Goal: Transaction & Acquisition: Download file/media

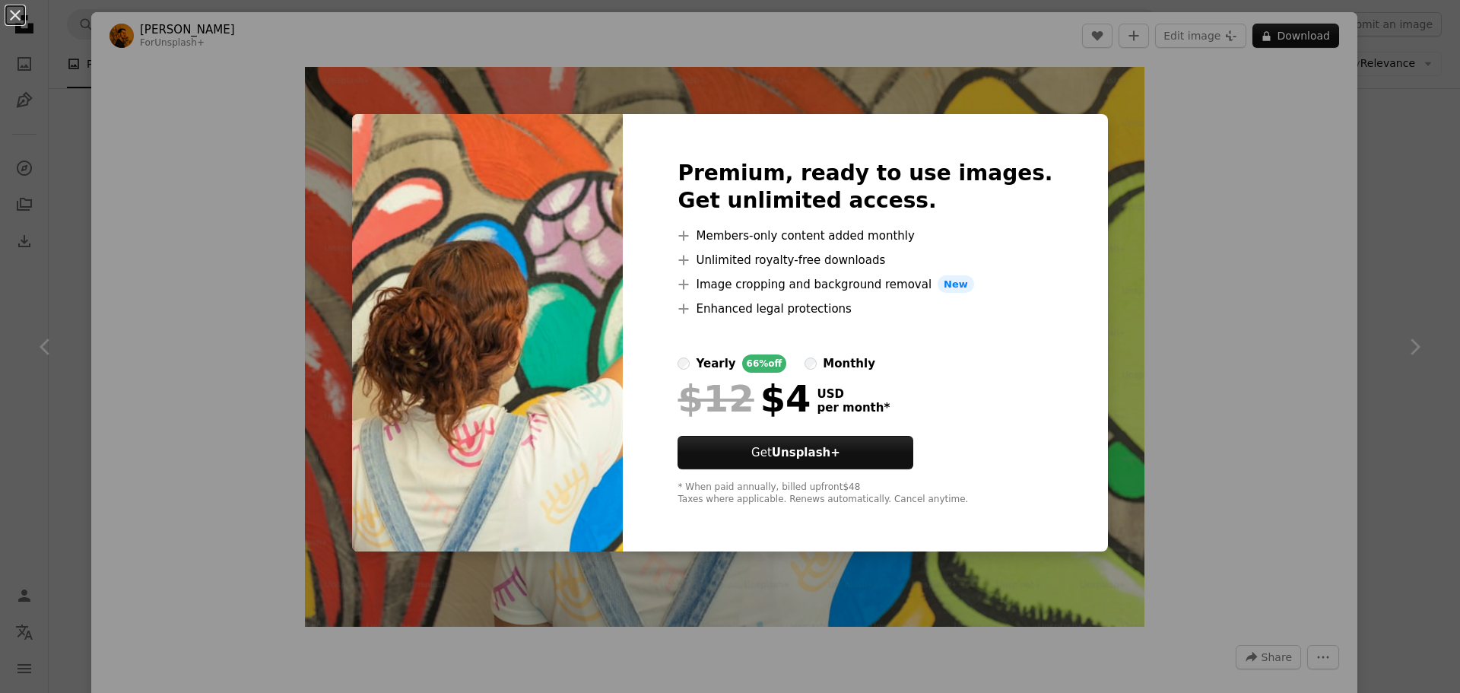
click at [1194, 173] on div "An X shape Premium, ready to use images. Get unlimited access. A plus sign Memb…" at bounding box center [730, 346] width 1460 height 693
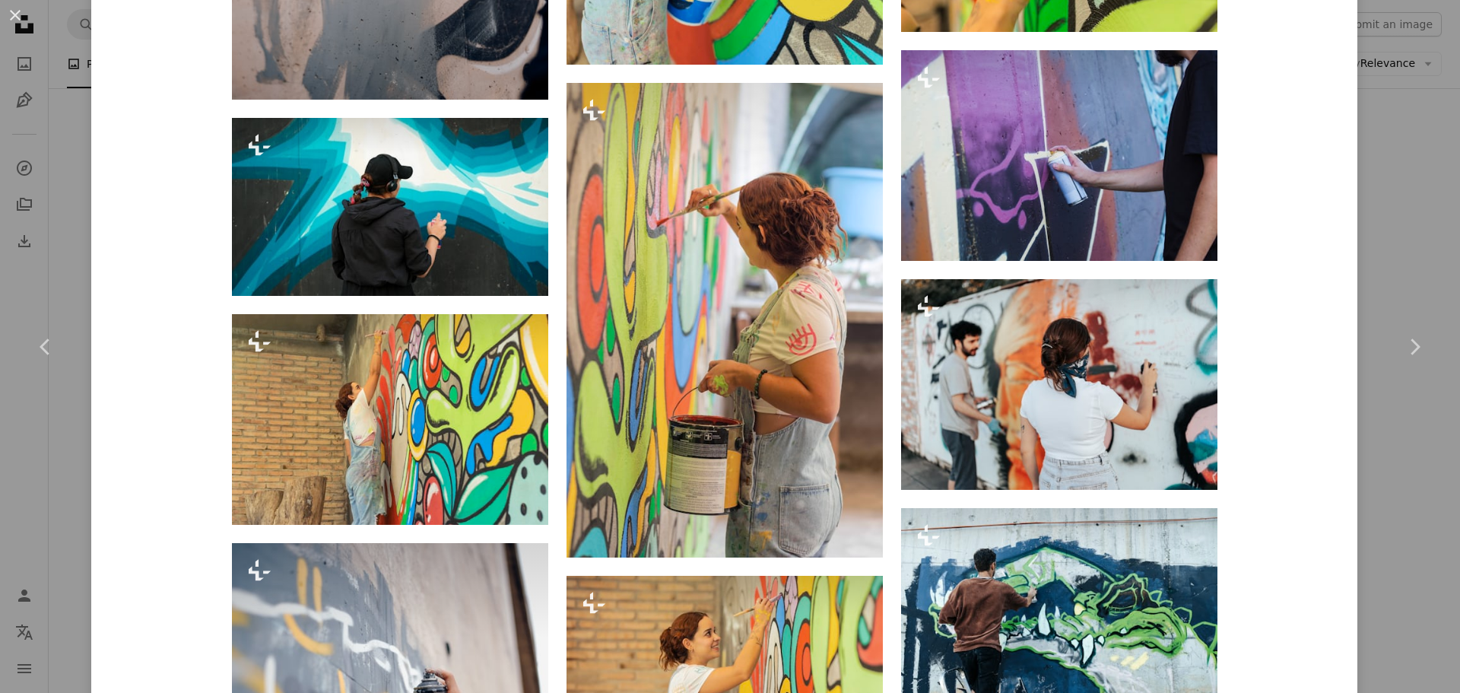
scroll to position [2053, 0]
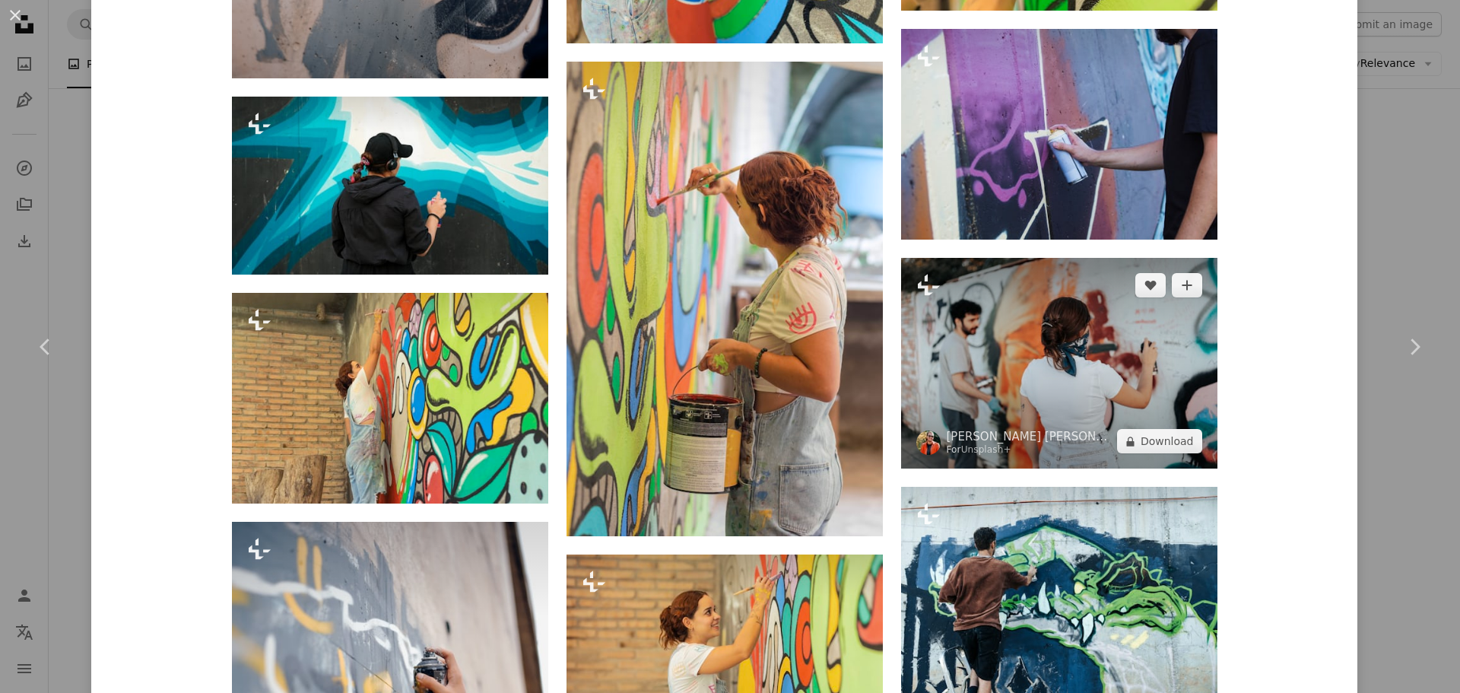
click at [998, 379] on img at bounding box center [1059, 363] width 316 height 211
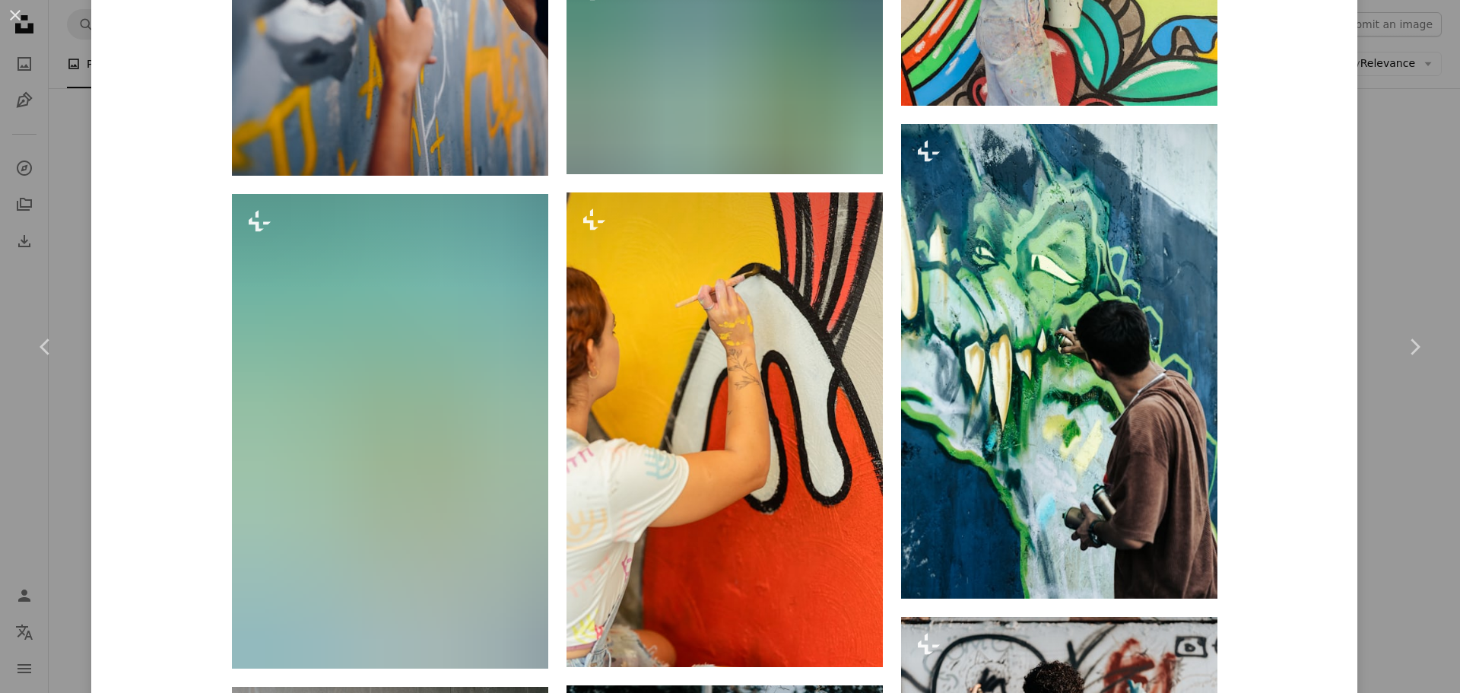
scroll to position [2189, 0]
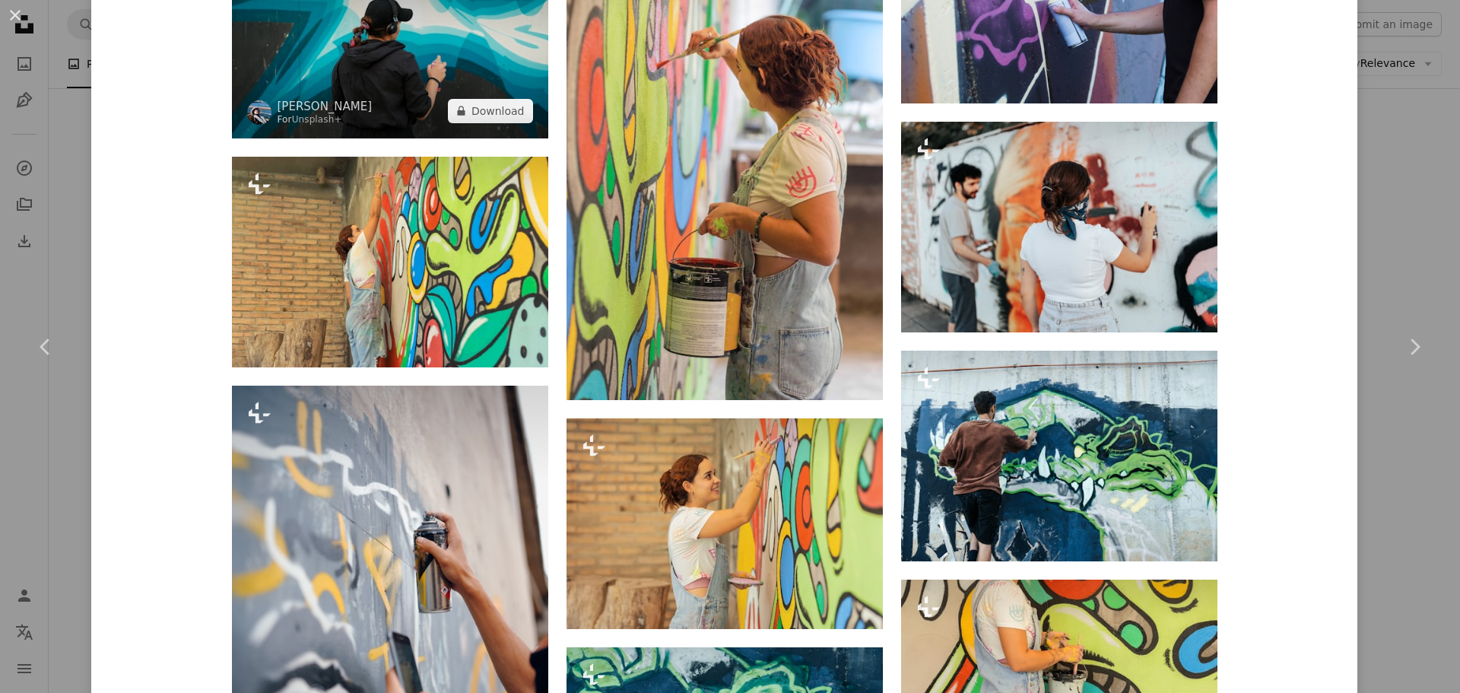
click at [438, 85] on img at bounding box center [390, 49] width 316 height 178
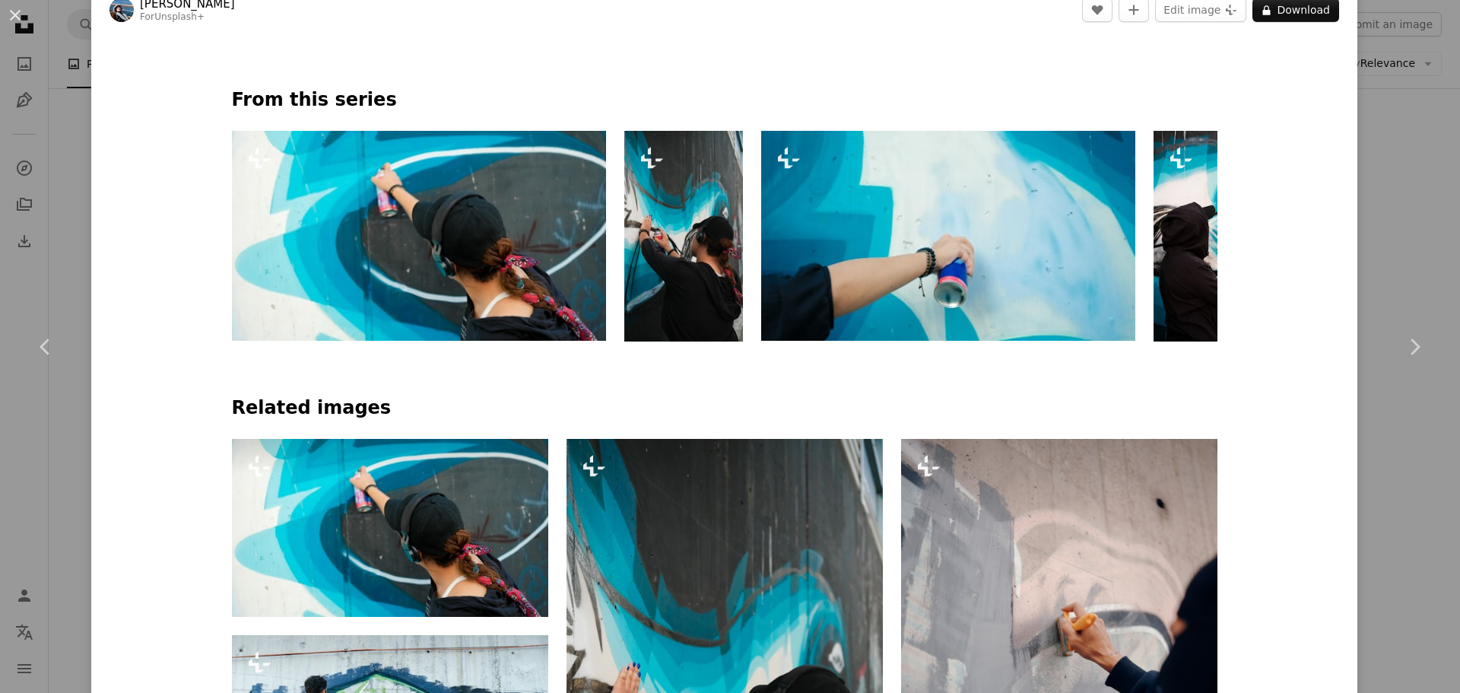
scroll to position [1366, 0]
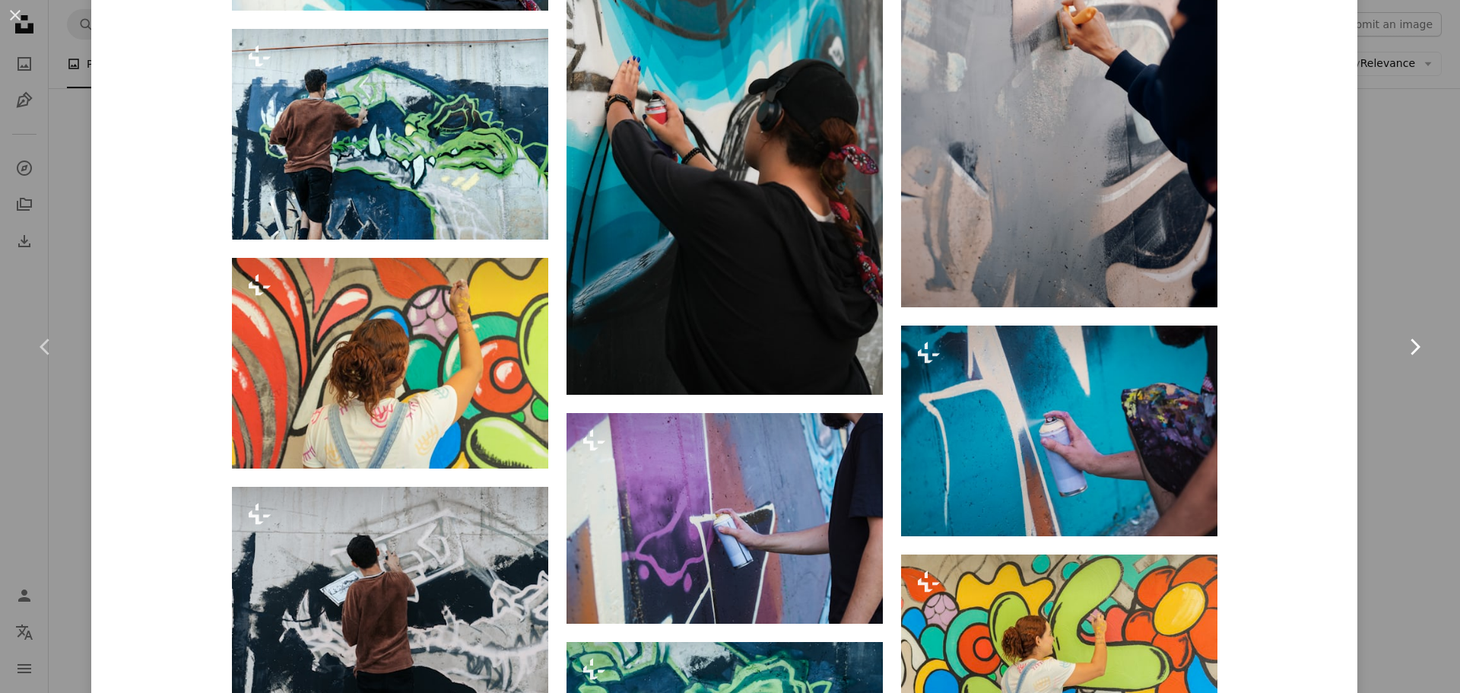
click at [1410, 312] on link "Chevron right" at bounding box center [1414, 347] width 91 height 146
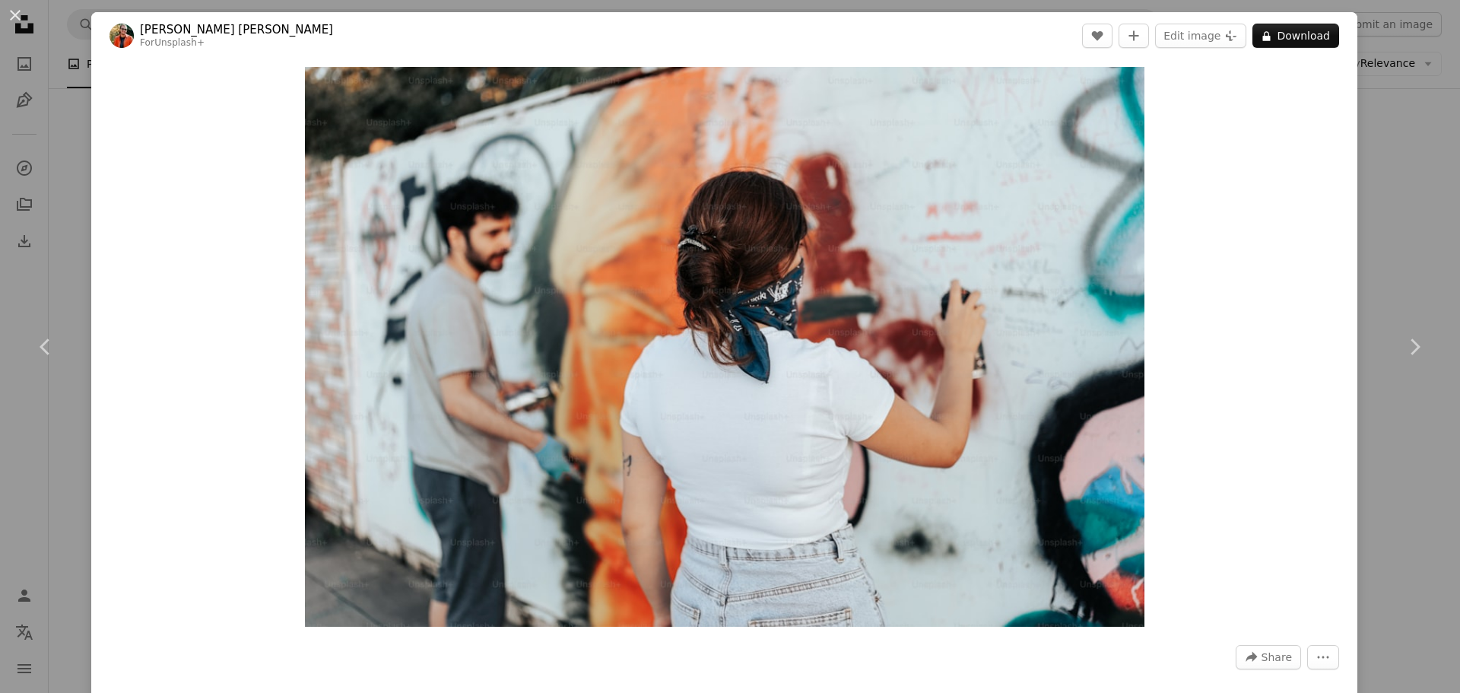
click at [1426, 189] on div "An X shape Chevron left Chevron right [PERSON_NAME] [PERSON_NAME] For Unsplash+…" at bounding box center [730, 346] width 1460 height 693
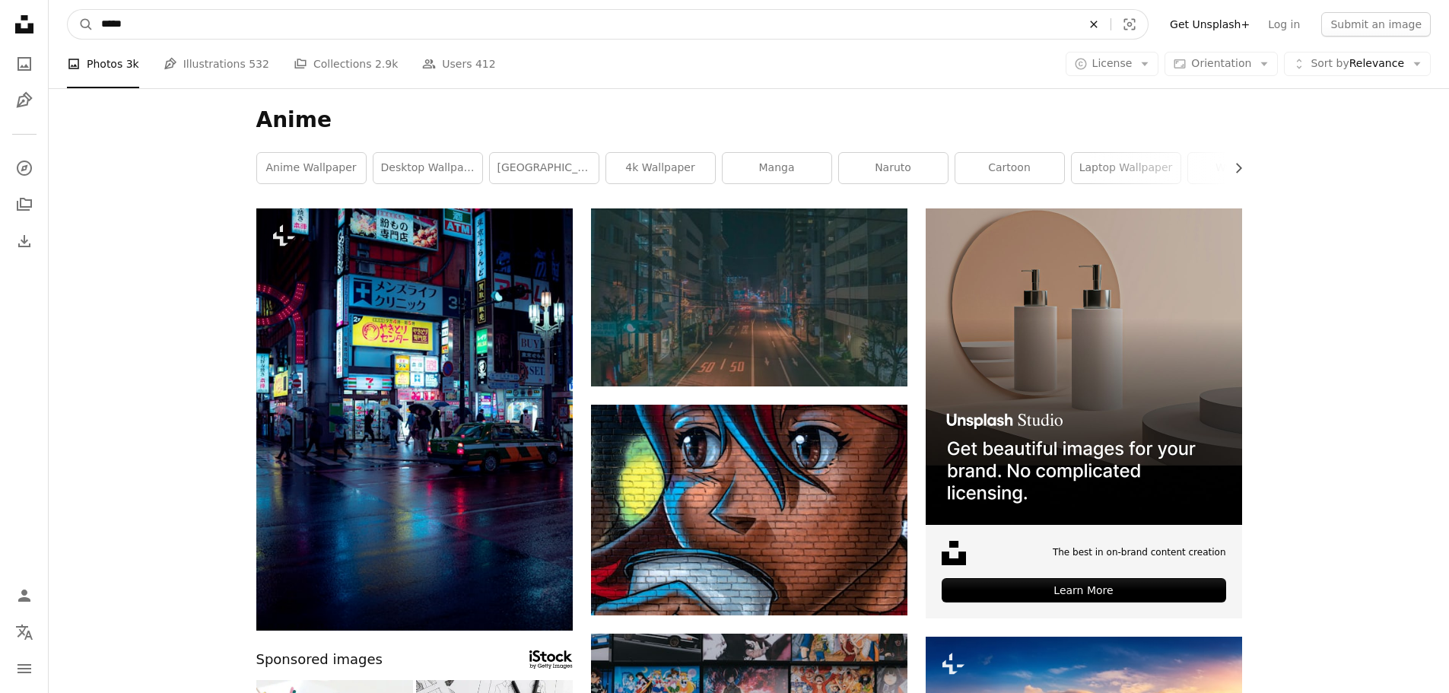
click at [1110, 29] on icon "An X shape" at bounding box center [1093, 24] width 33 height 12
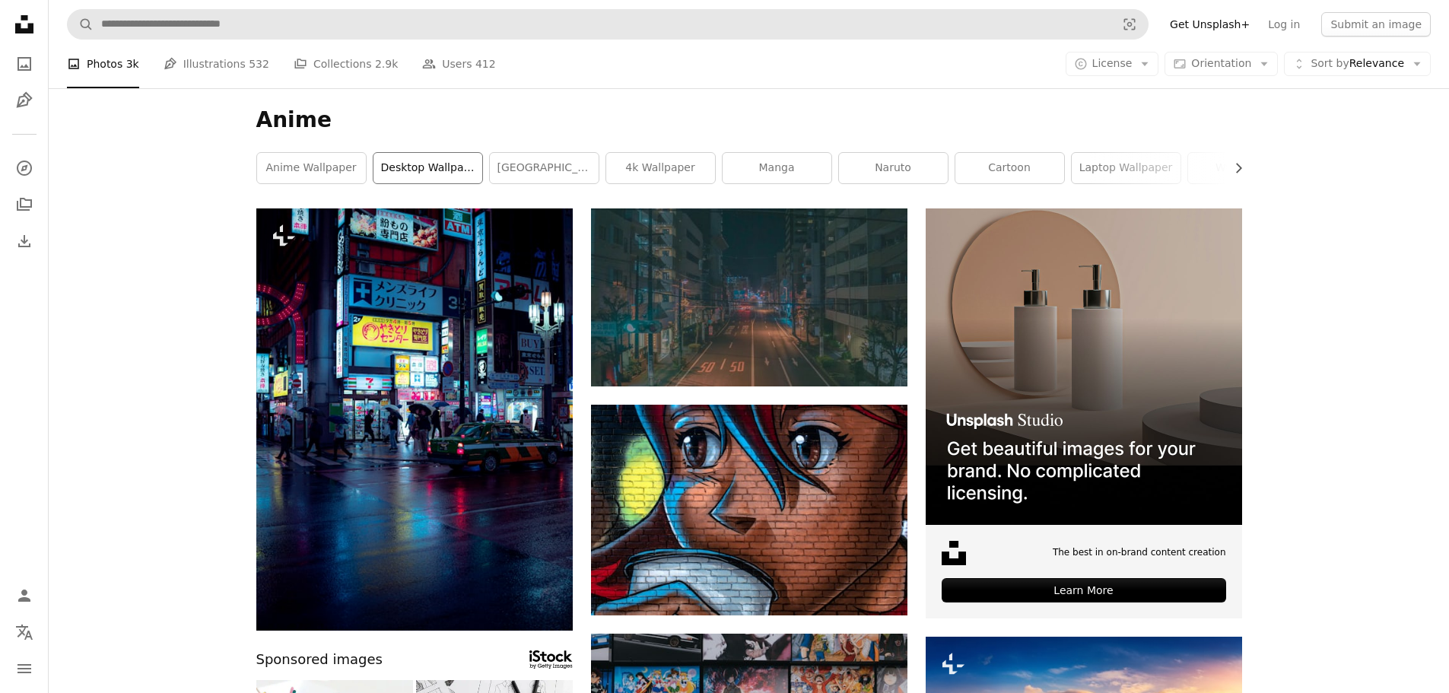
click at [400, 156] on link "desktop wallpaper" at bounding box center [427, 168] width 109 height 30
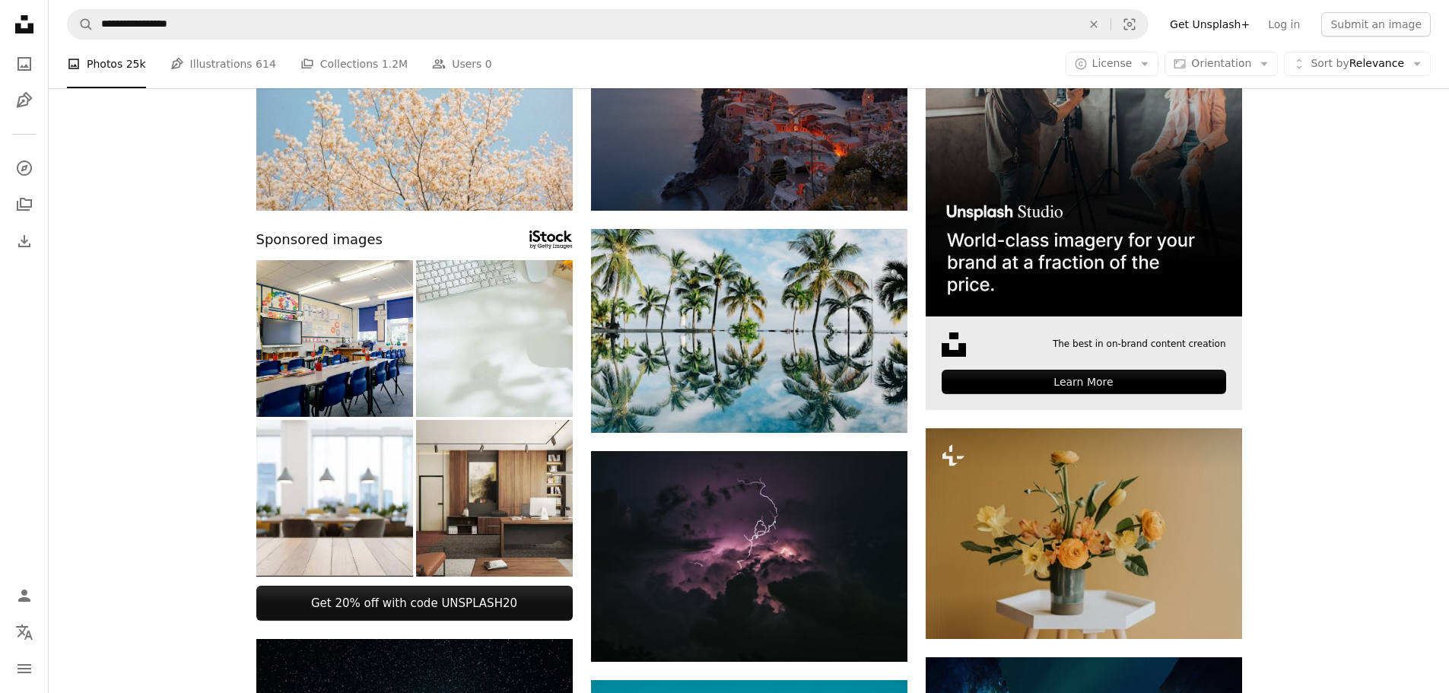
scroll to position [228, 0]
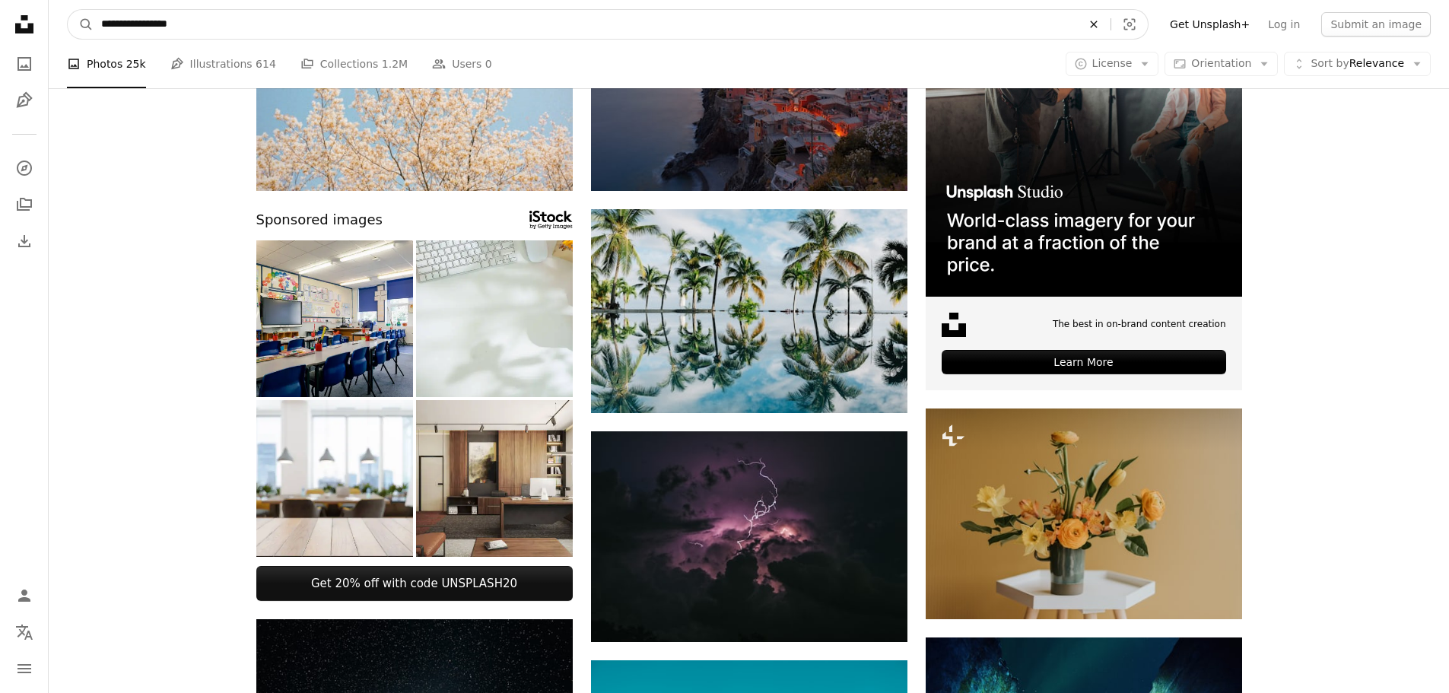
click at [1110, 21] on icon "An X shape" at bounding box center [1093, 24] width 33 height 12
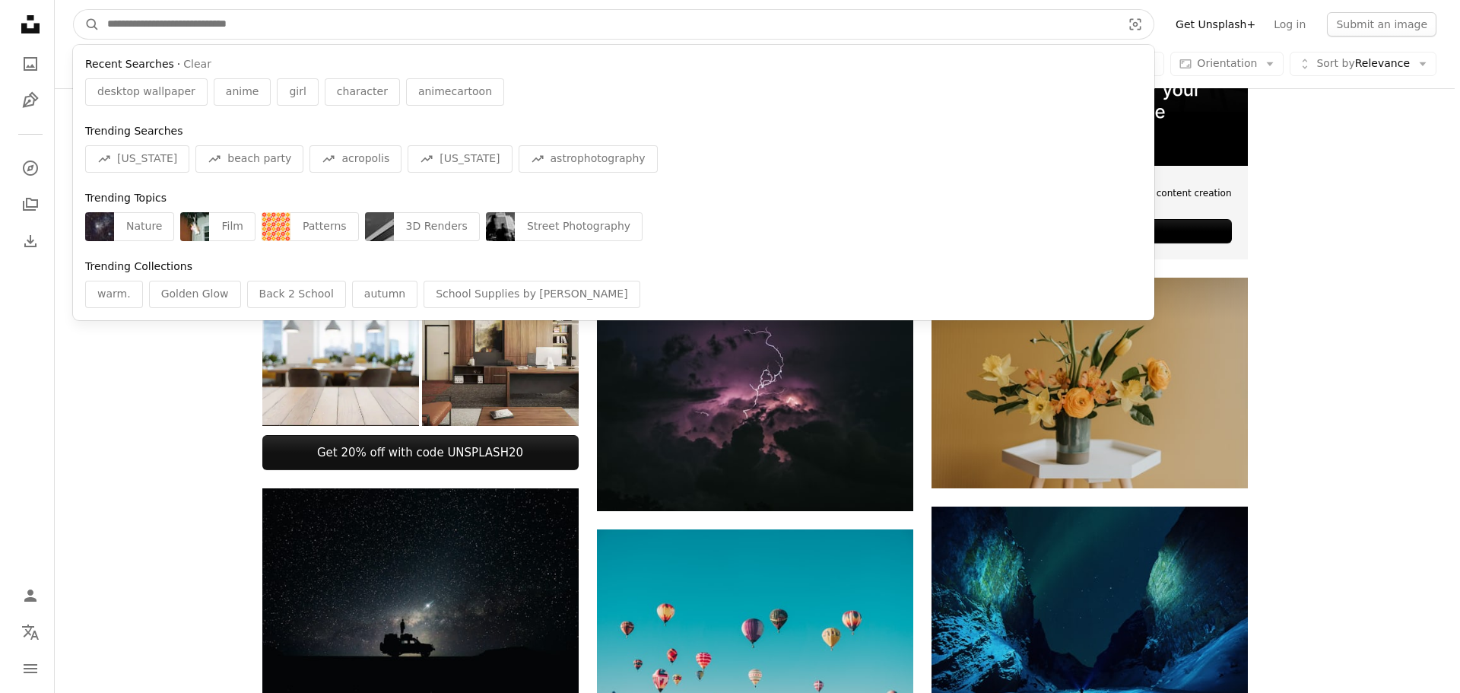
scroll to position [532, 0]
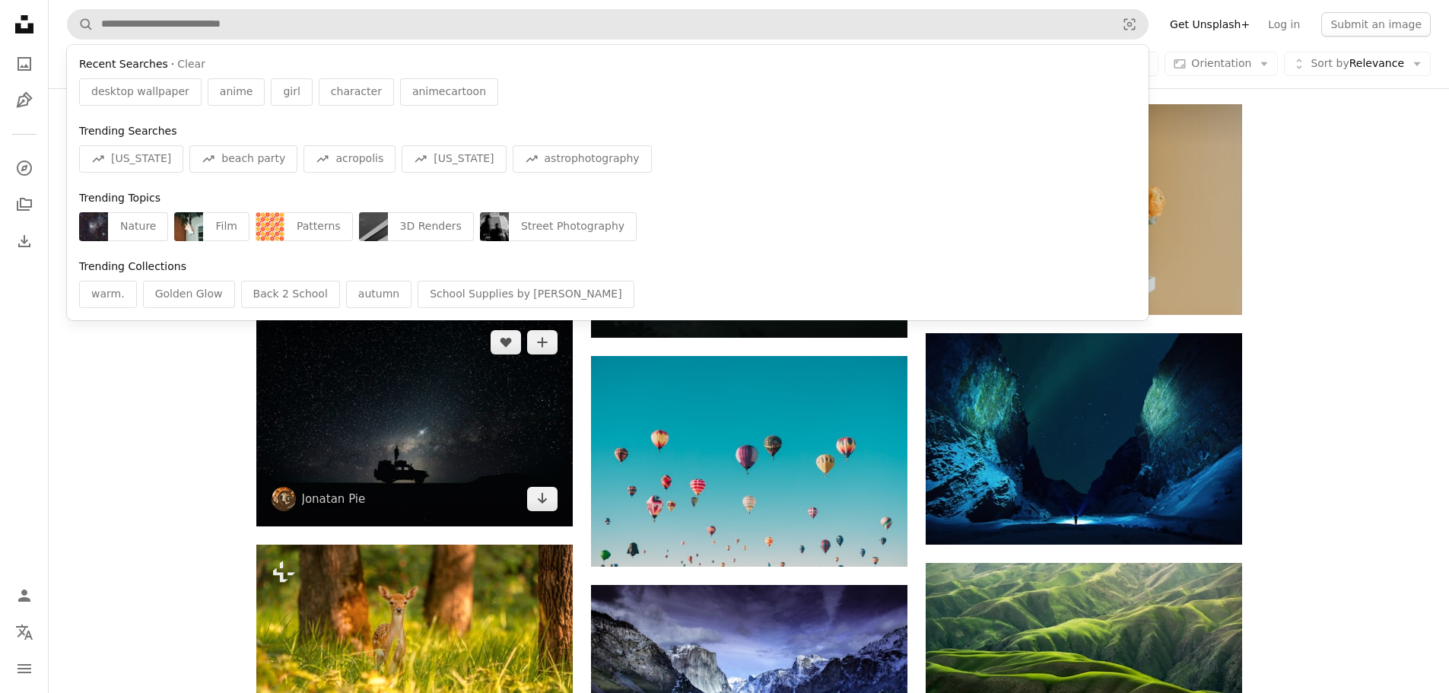
click at [509, 474] on img at bounding box center [414, 420] width 316 height 211
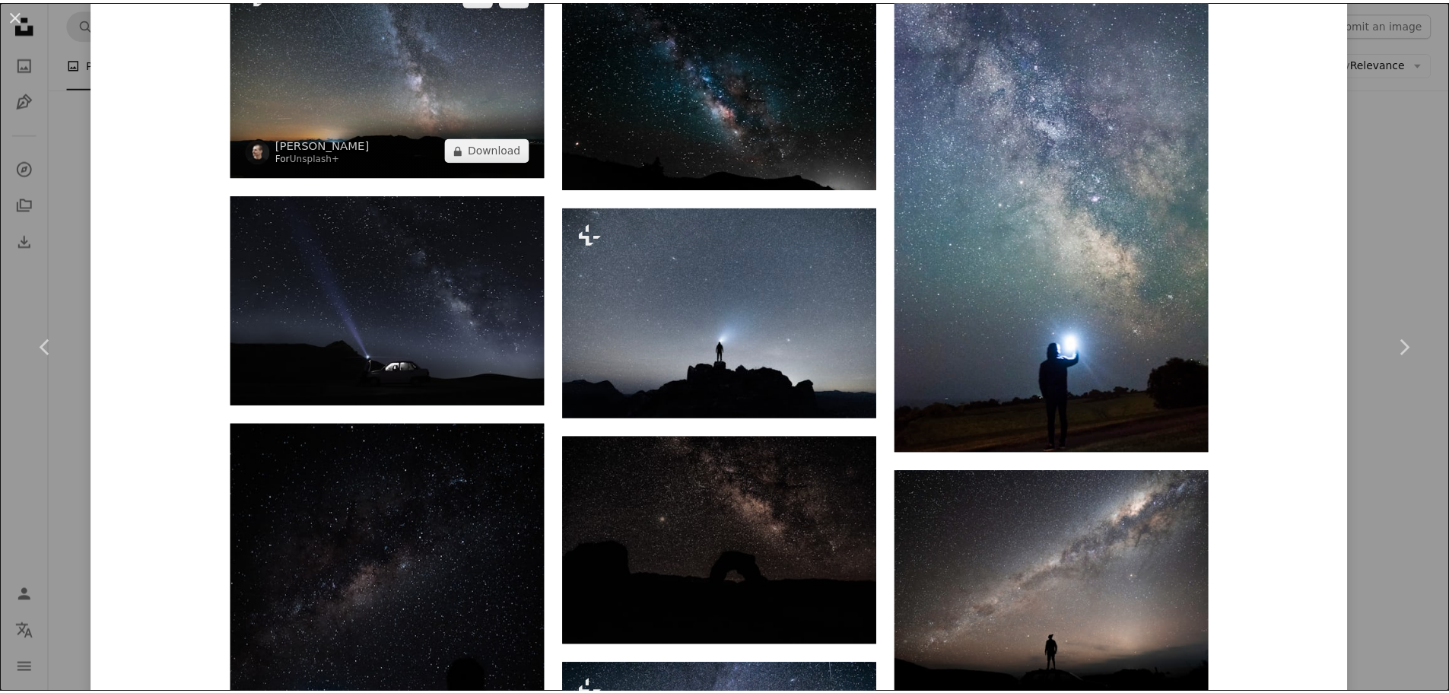
scroll to position [2737, 0]
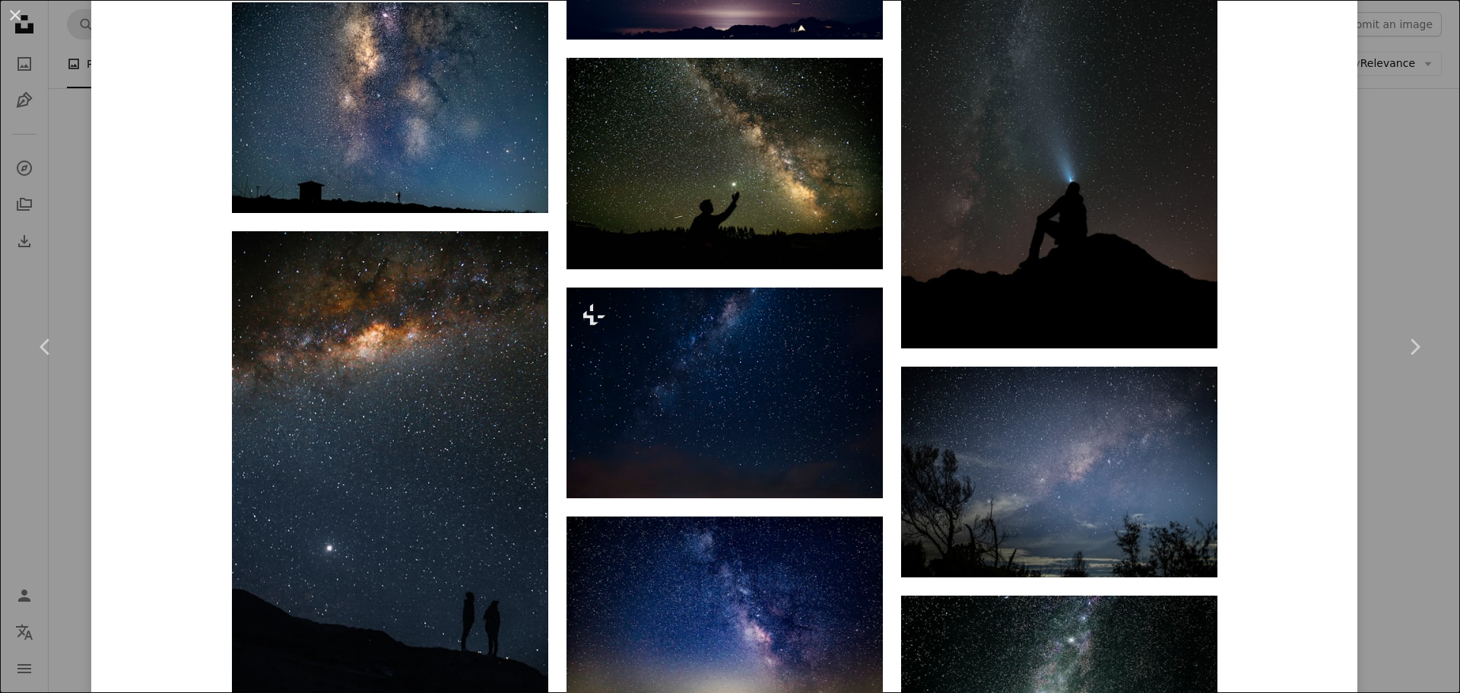
click at [72, 462] on div "An X shape Chevron left Chevron right Jonatan Pie r3dmax A heart A plus sign Ed…" at bounding box center [730, 346] width 1460 height 693
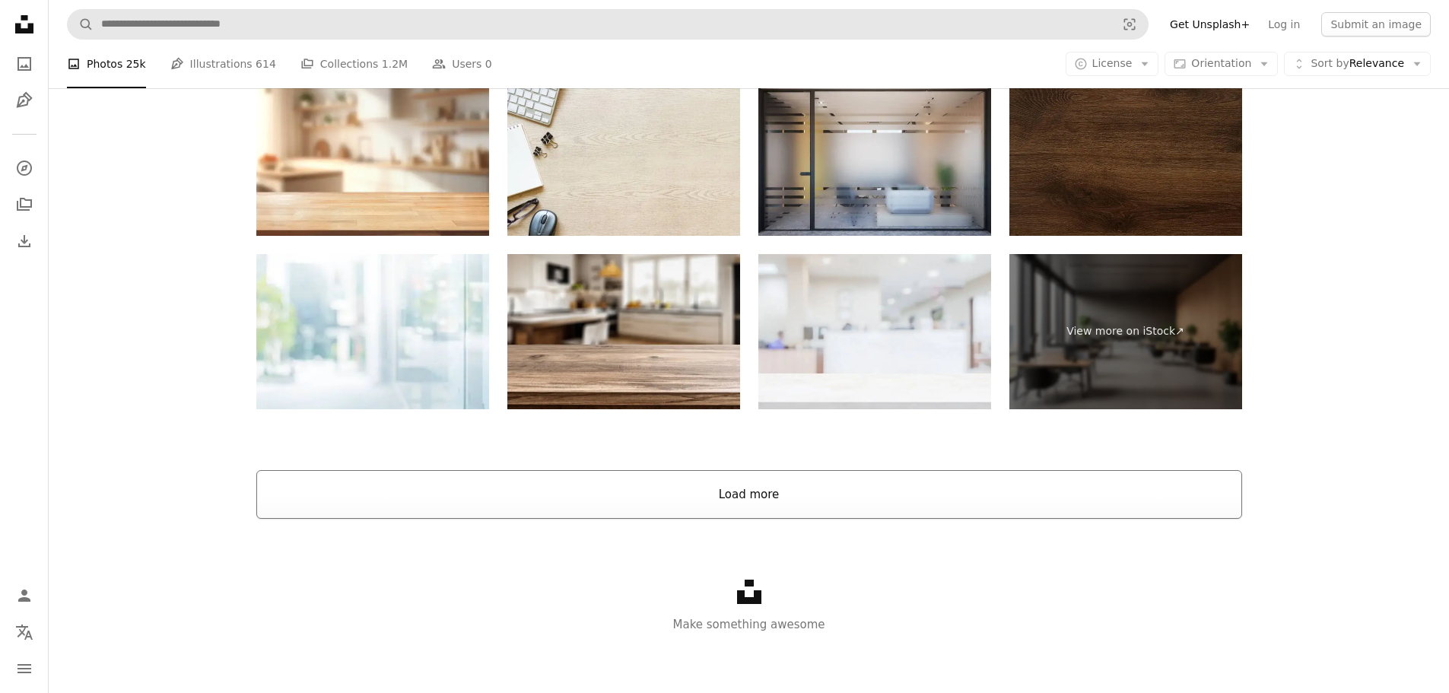
click at [733, 497] on button "Load more" at bounding box center [748, 494] width 985 height 49
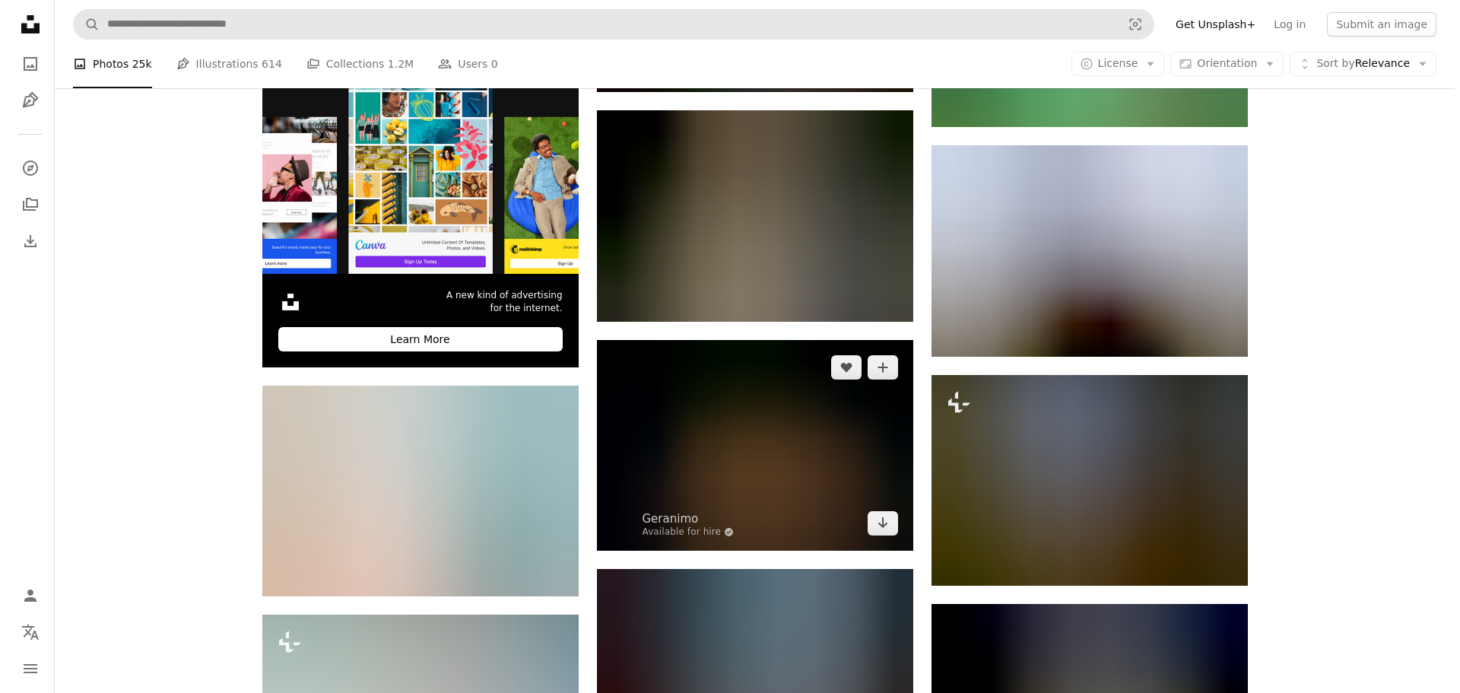
scroll to position [2302, 0]
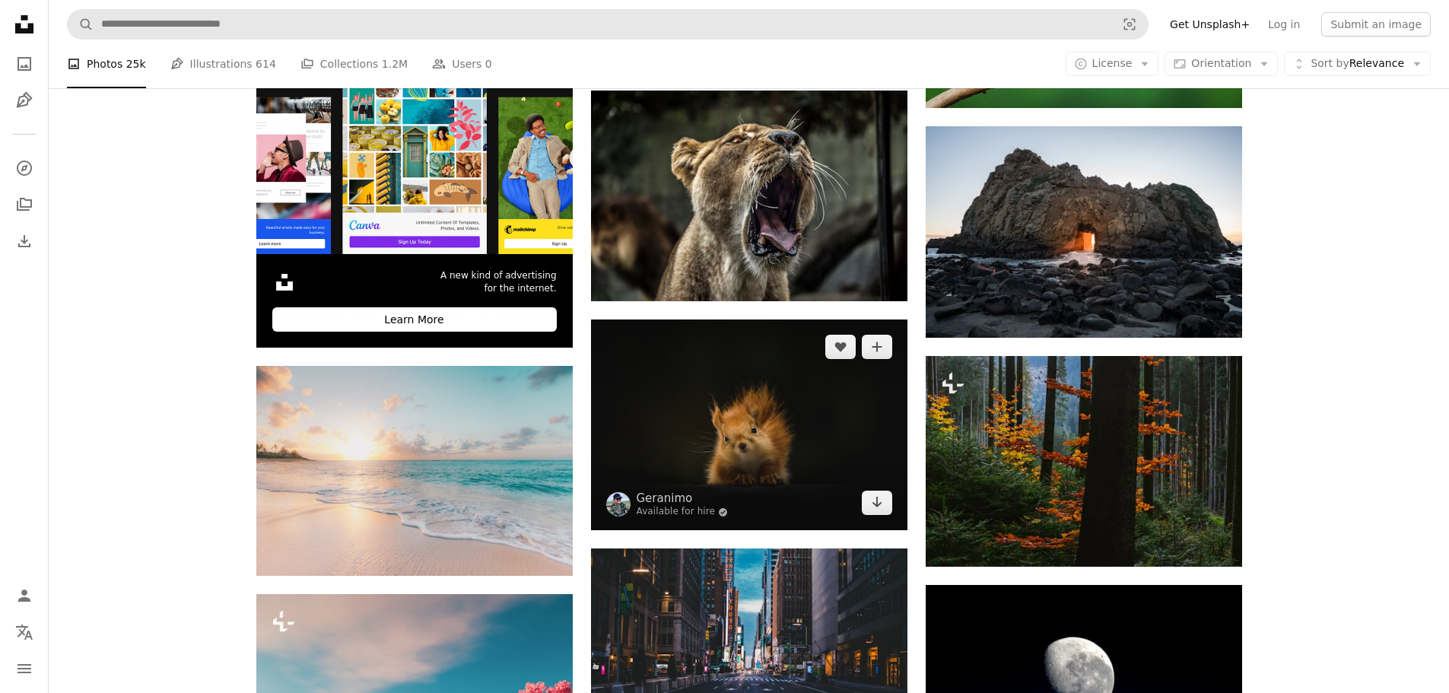
click at [754, 478] on img at bounding box center [749, 424] width 316 height 211
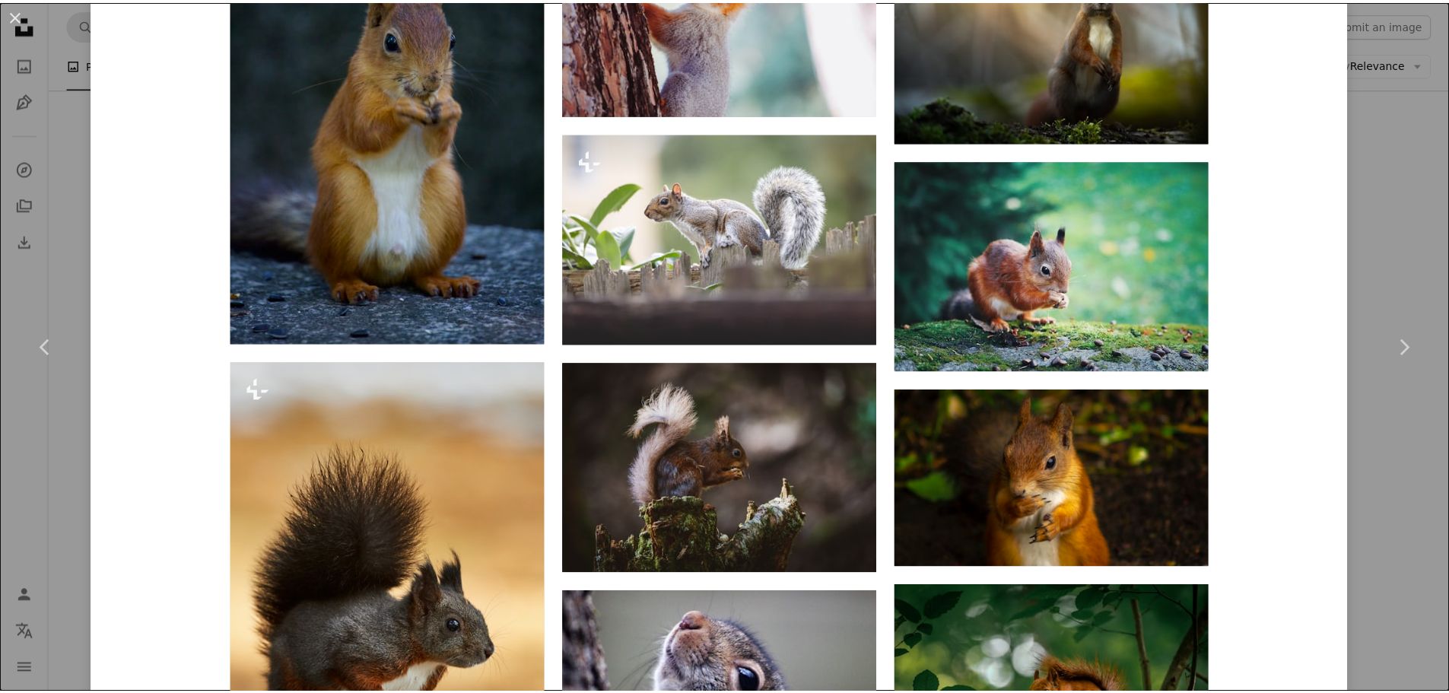
scroll to position [4030, 0]
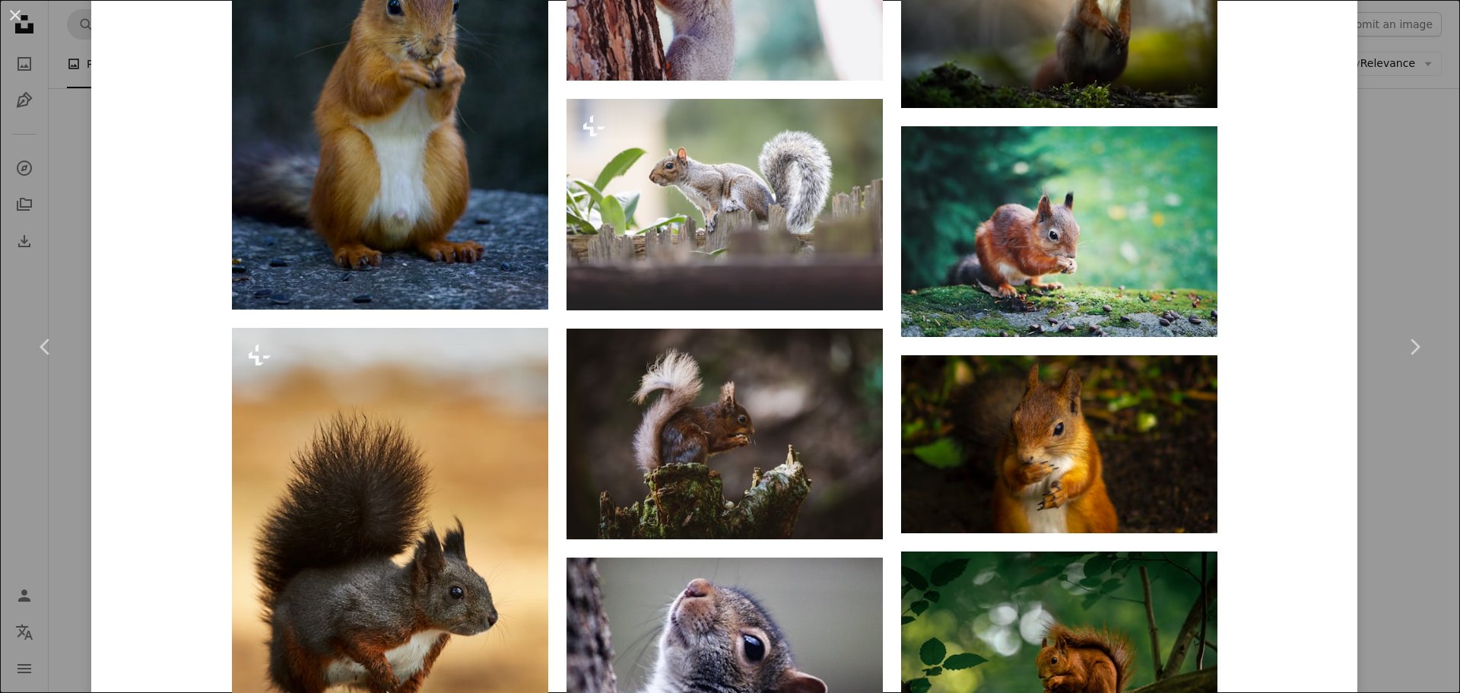
click at [1370, 474] on div "An X shape Chevron left Chevron right Geranimo Available for hire A checkmark i…" at bounding box center [730, 346] width 1460 height 693
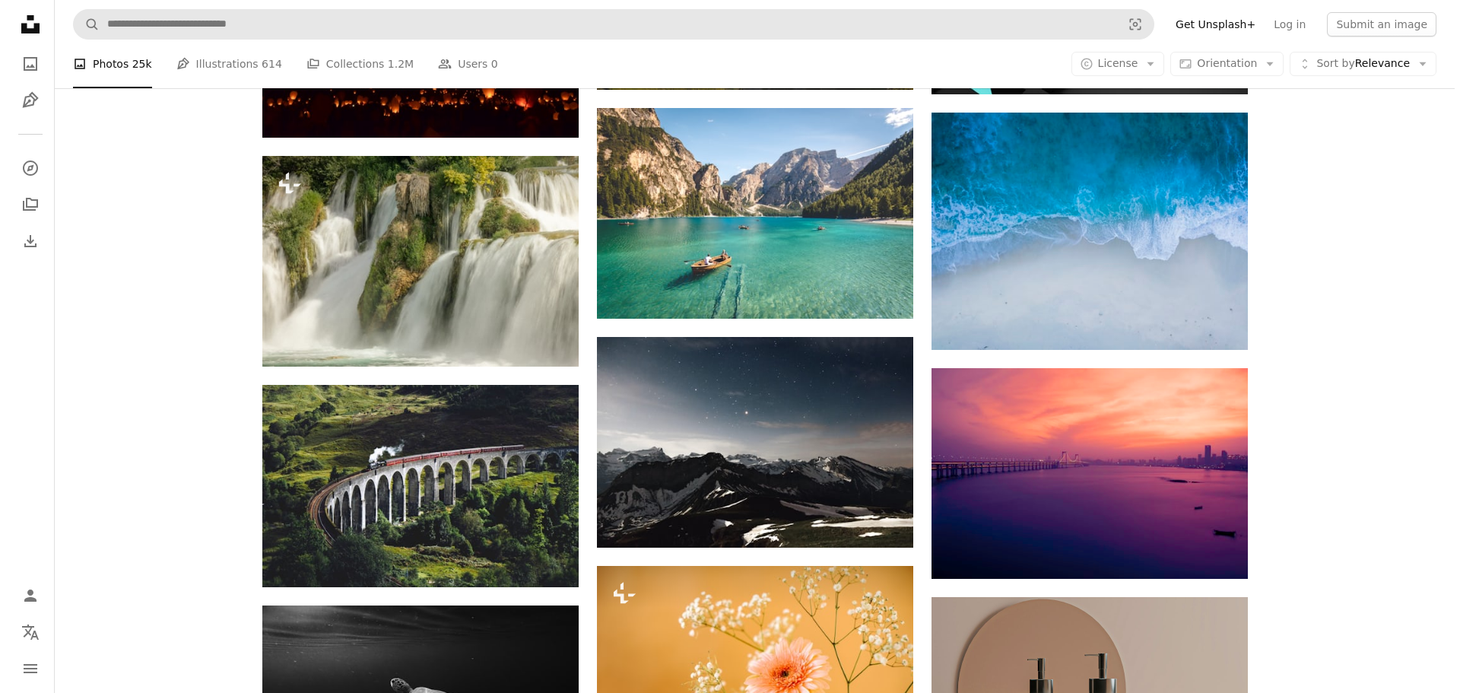
scroll to position [3442, 0]
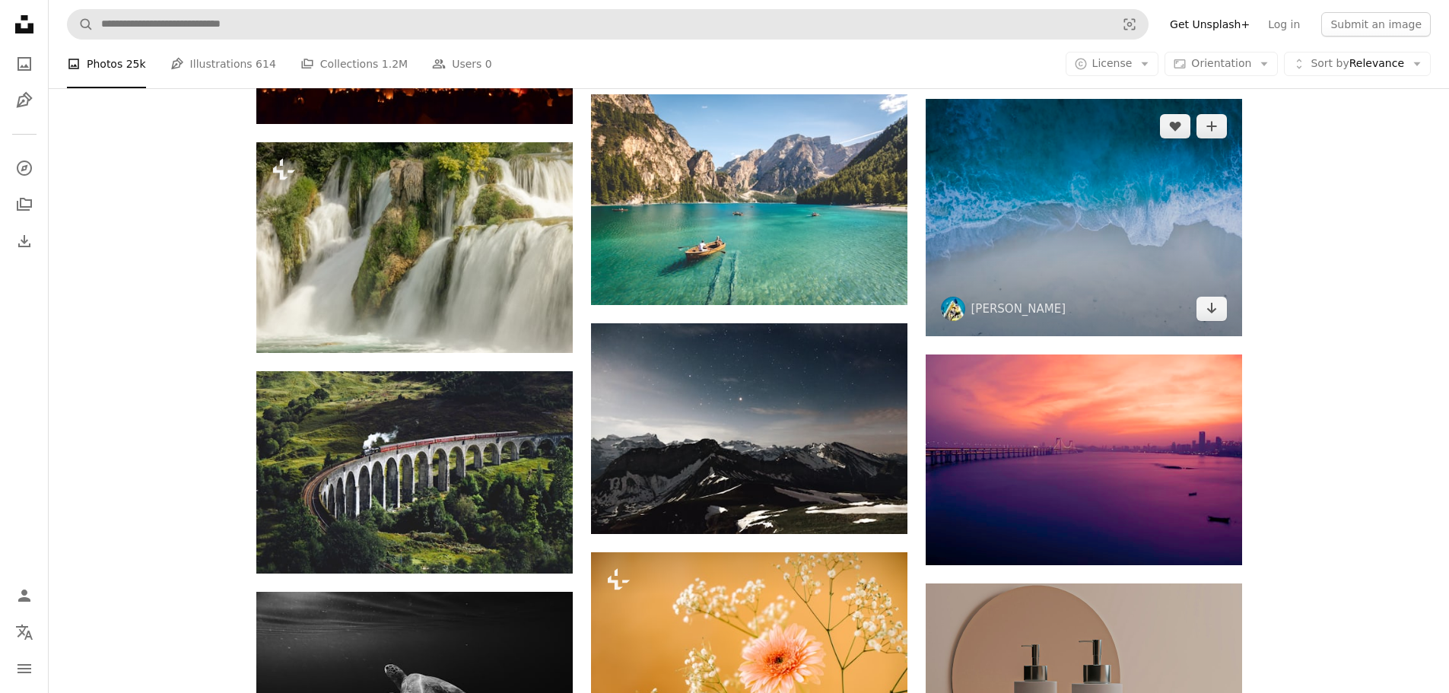
click at [1102, 259] on img at bounding box center [1083, 217] width 316 height 237
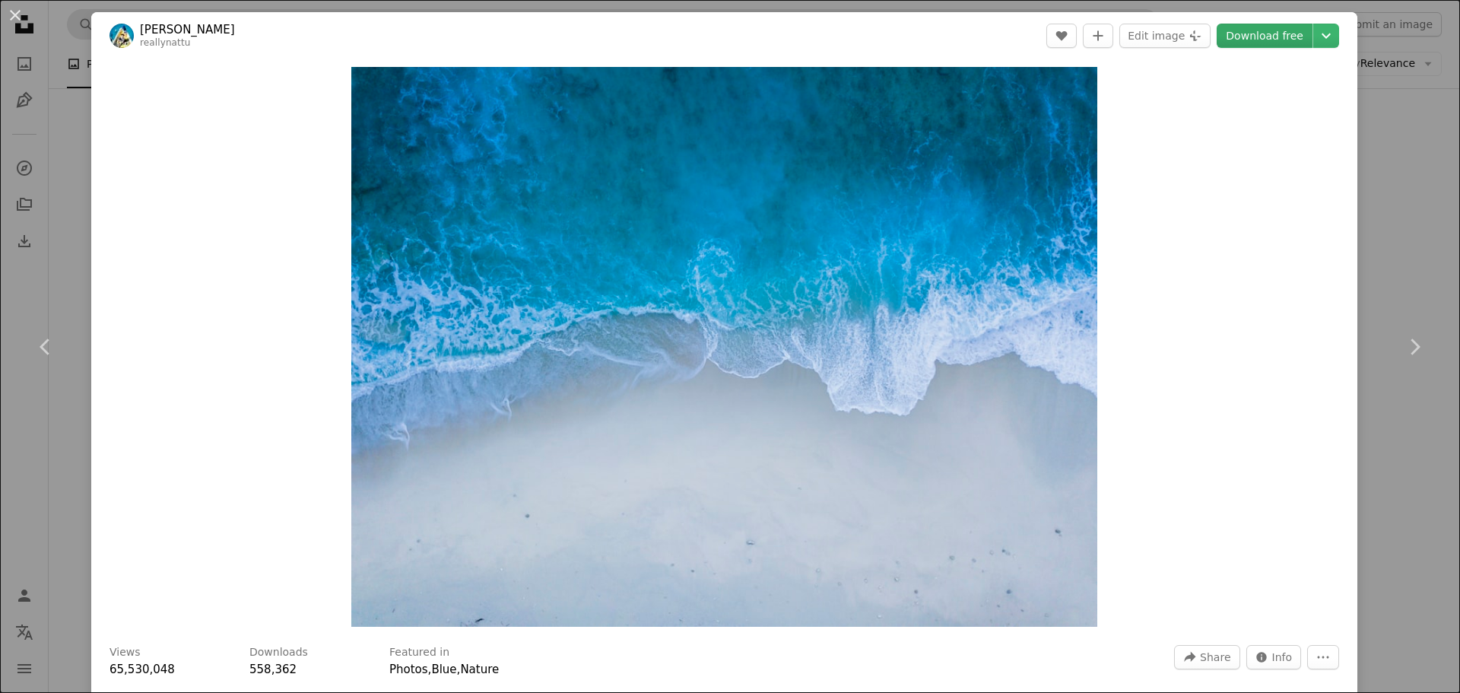
click at [1248, 40] on link "Download free" at bounding box center [1265, 36] width 96 height 24
